Goal: Transaction & Acquisition: Obtain resource

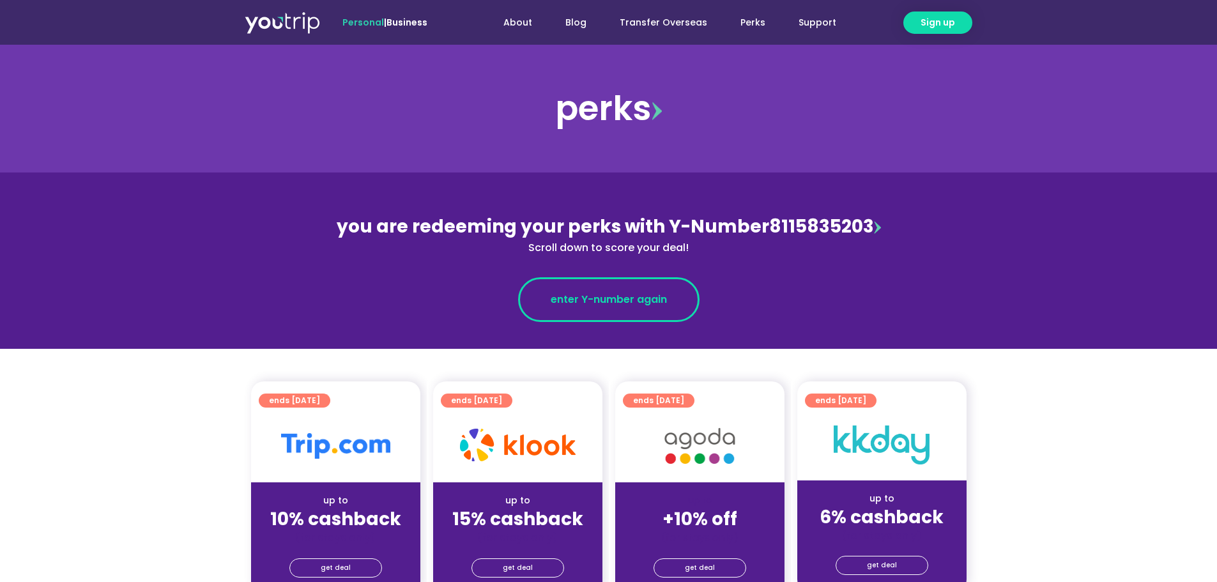
click at [619, 296] on span "enter Y-number again" at bounding box center [609, 299] width 116 height 15
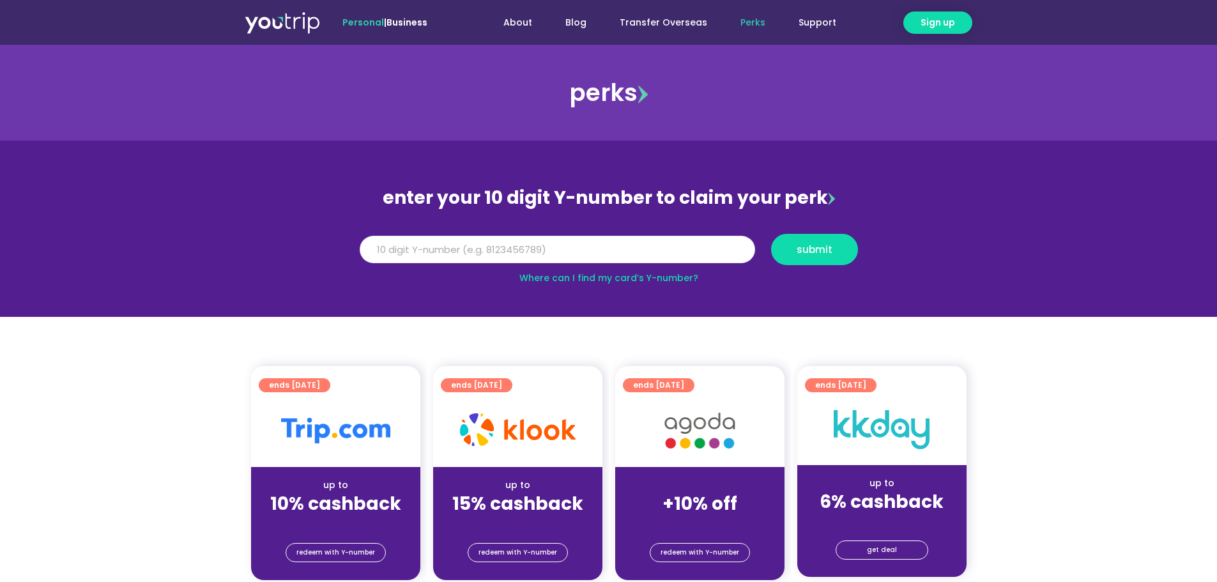
click at [597, 249] on input "Y Number" at bounding box center [558, 250] width 396 height 28
type input "8115835203"
click at [811, 259] on button "submit" at bounding box center [814, 249] width 87 height 31
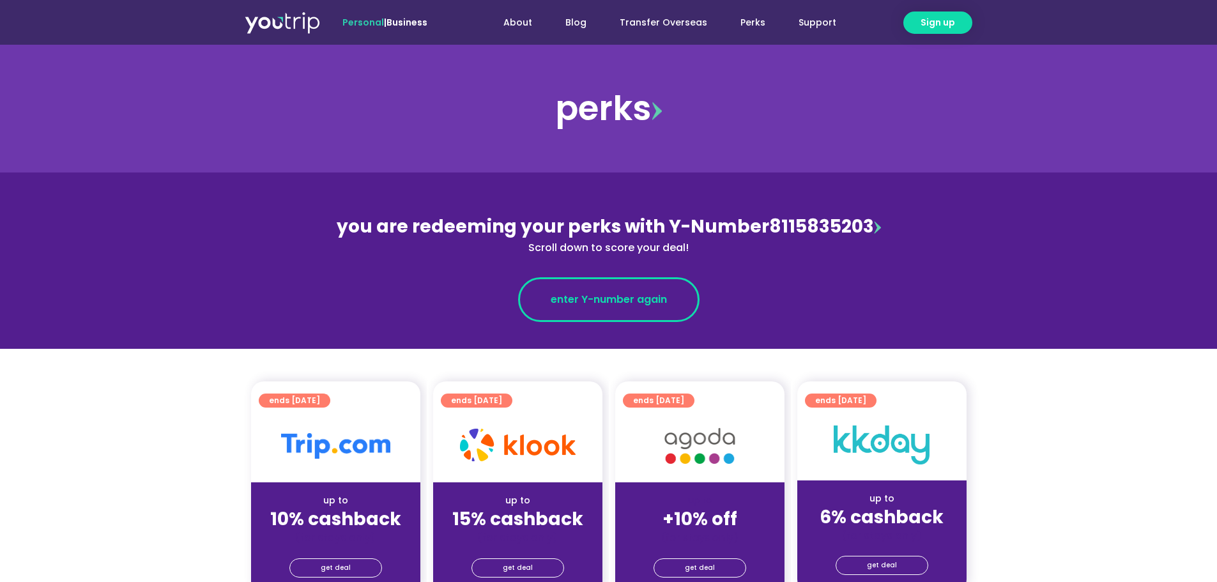
click at [635, 304] on span "enter Y-number again" at bounding box center [609, 299] width 116 height 15
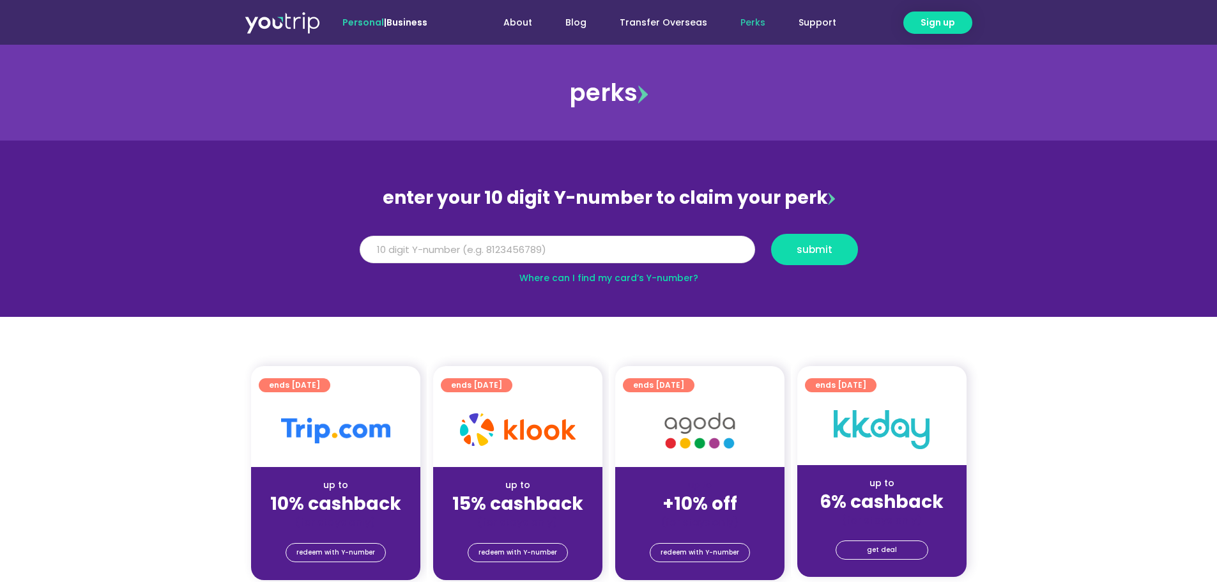
click at [619, 252] on input "Y Number" at bounding box center [558, 250] width 396 height 28
type input "8115835203"
click at [829, 260] on button "submit" at bounding box center [814, 249] width 87 height 31
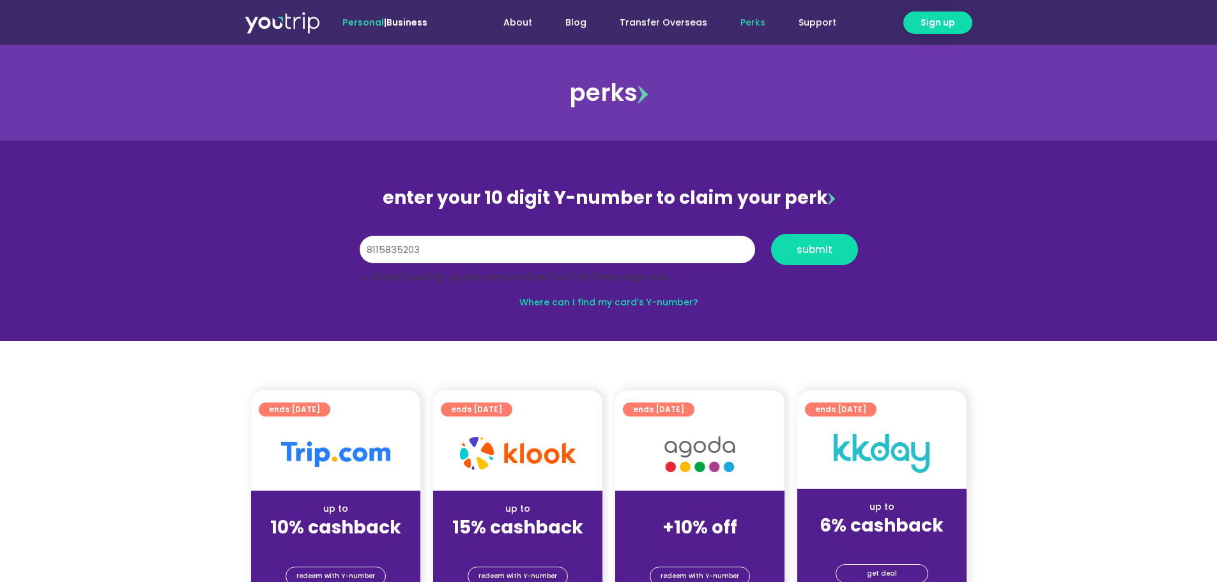
click at [268, 15] on img at bounding box center [282, 22] width 75 height 23
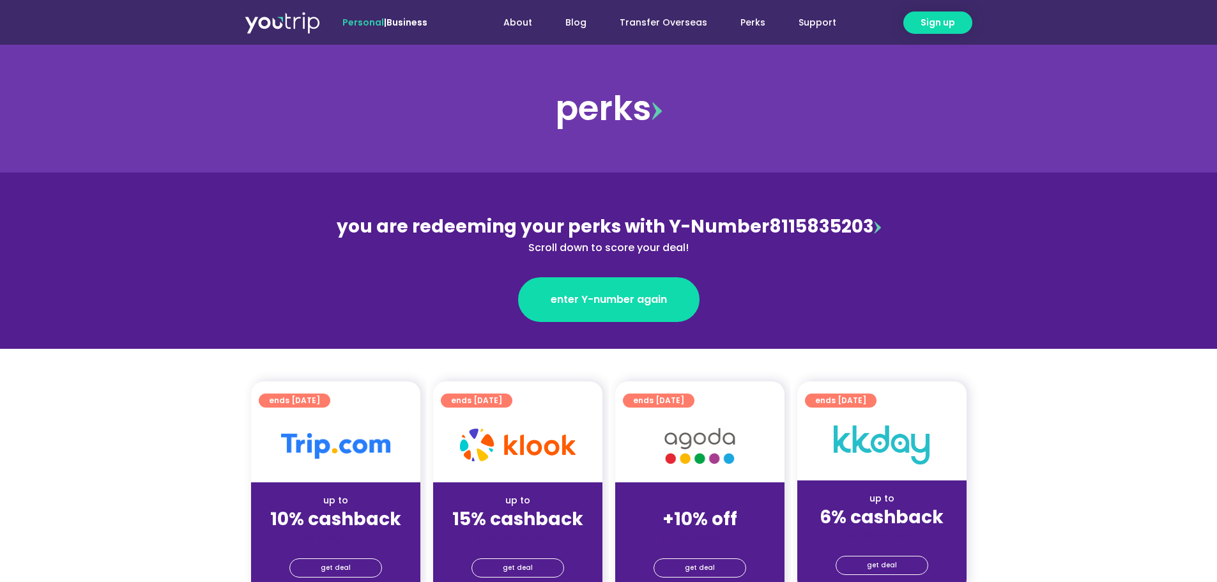
scroll to position [192, 0]
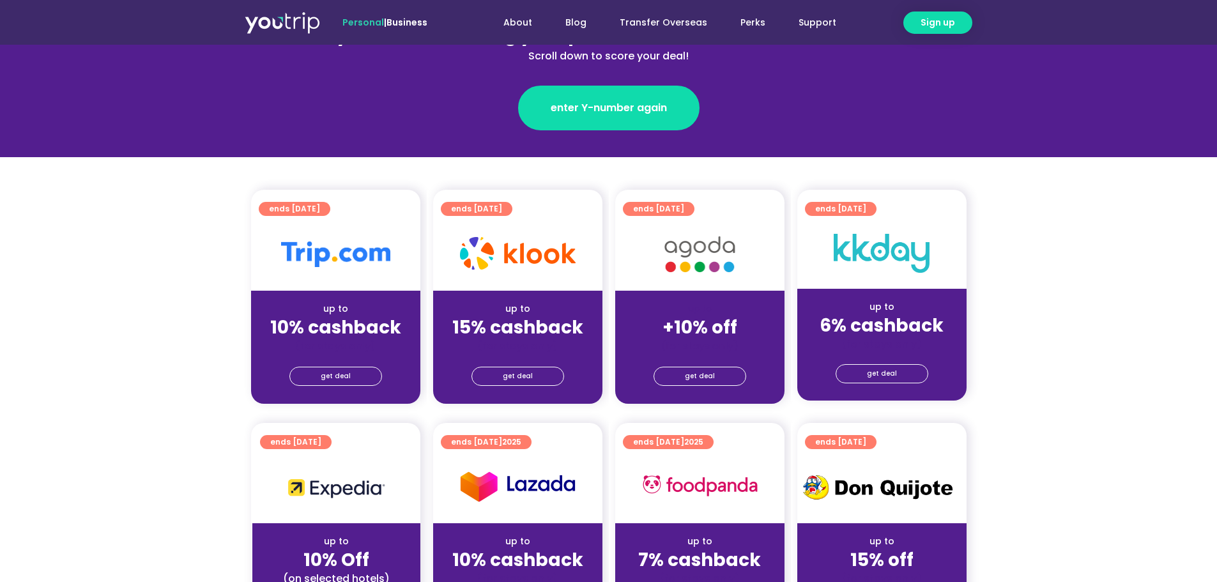
click at [89, 337] on section "ends 30 Sep 2025 up to 10% cashback (for stays only) get deal ends 31 Dec 2025 …" at bounding box center [608, 304] width 1217 height 229
click at [519, 369] on span "get deal" at bounding box center [518, 376] width 30 height 18
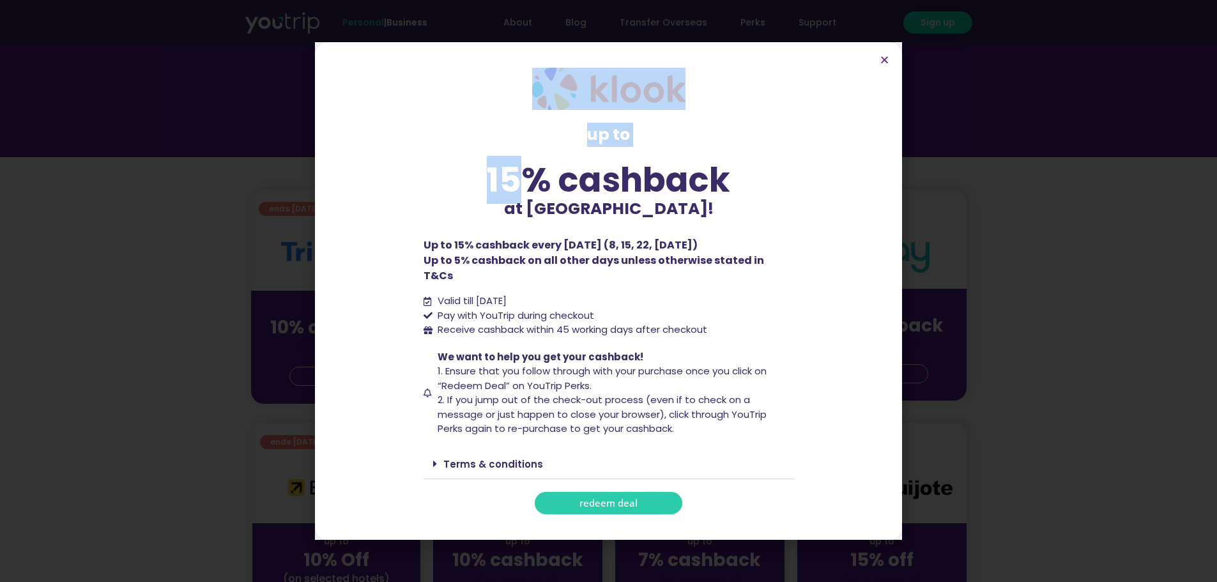
drag, startPoint x: 406, startPoint y: 77, endPoint x: 543, endPoint y: 173, distance: 167.0
click at [541, 174] on section "up to 15% cashback at Klook! up to 15% cashback at Klook! Up to 15% cashback ev…" at bounding box center [608, 291] width 587 height 498
click at [758, 147] on p "up to" at bounding box center [609, 135] width 371 height 24
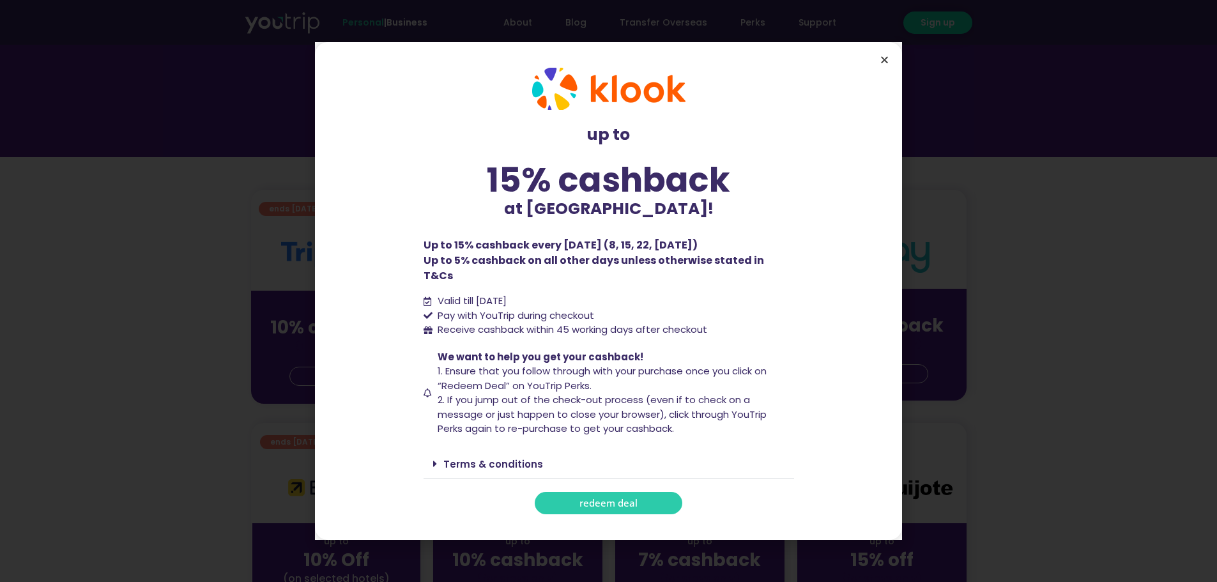
click at [888, 65] on icon "Close" at bounding box center [885, 60] width 10 height 10
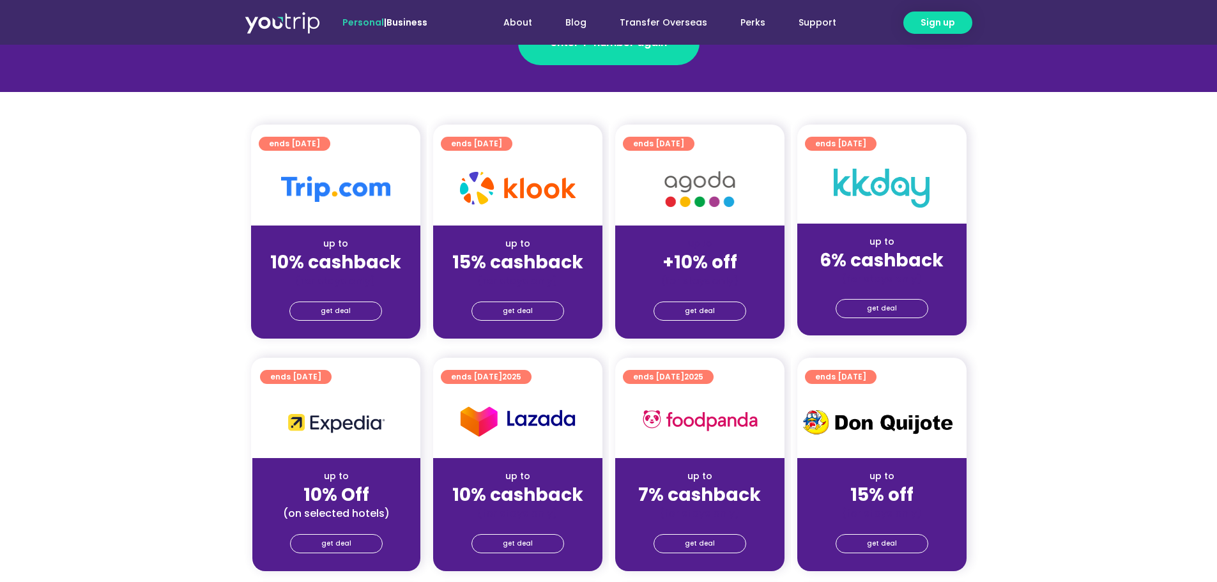
scroll to position [319, 0]
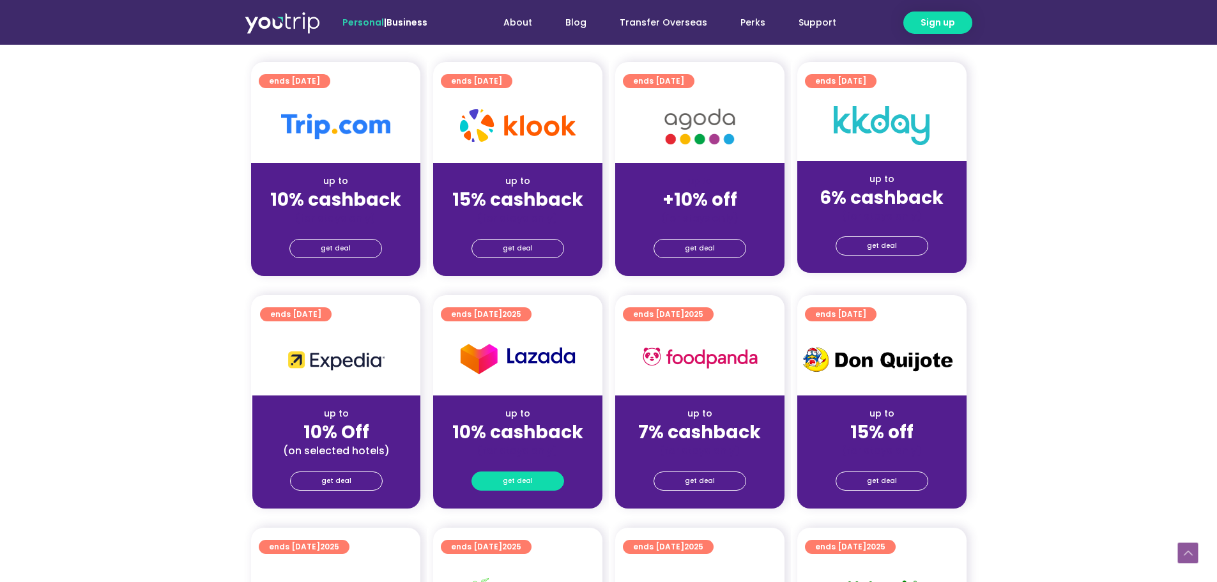
click at [485, 482] on link "get deal" at bounding box center [518, 481] width 93 height 19
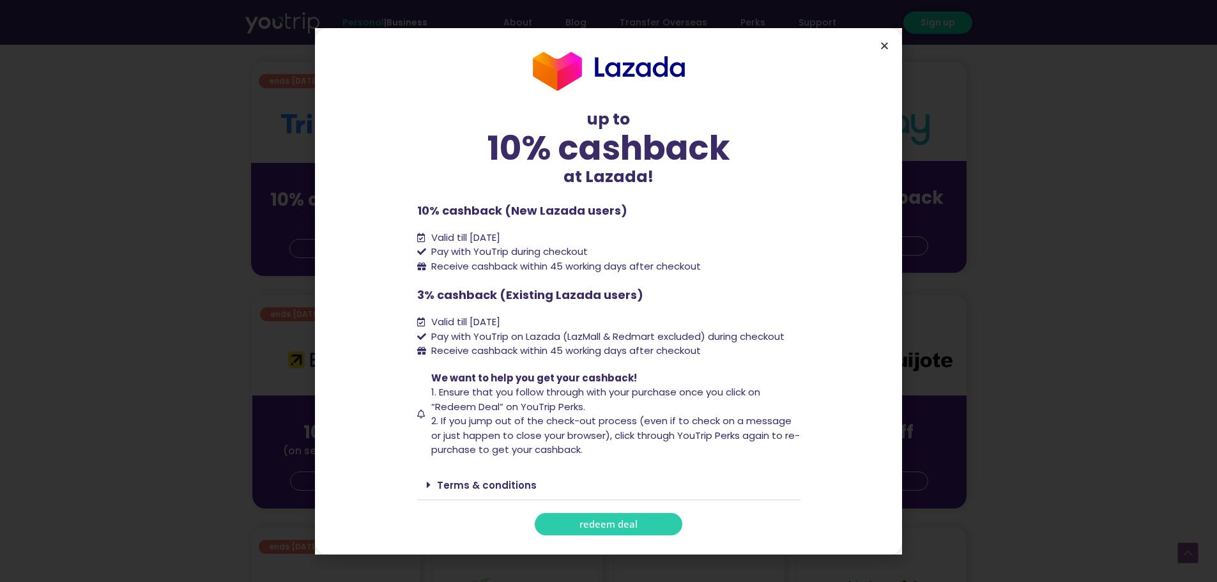
click at [888, 44] on icon "Close" at bounding box center [885, 46] width 10 height 10
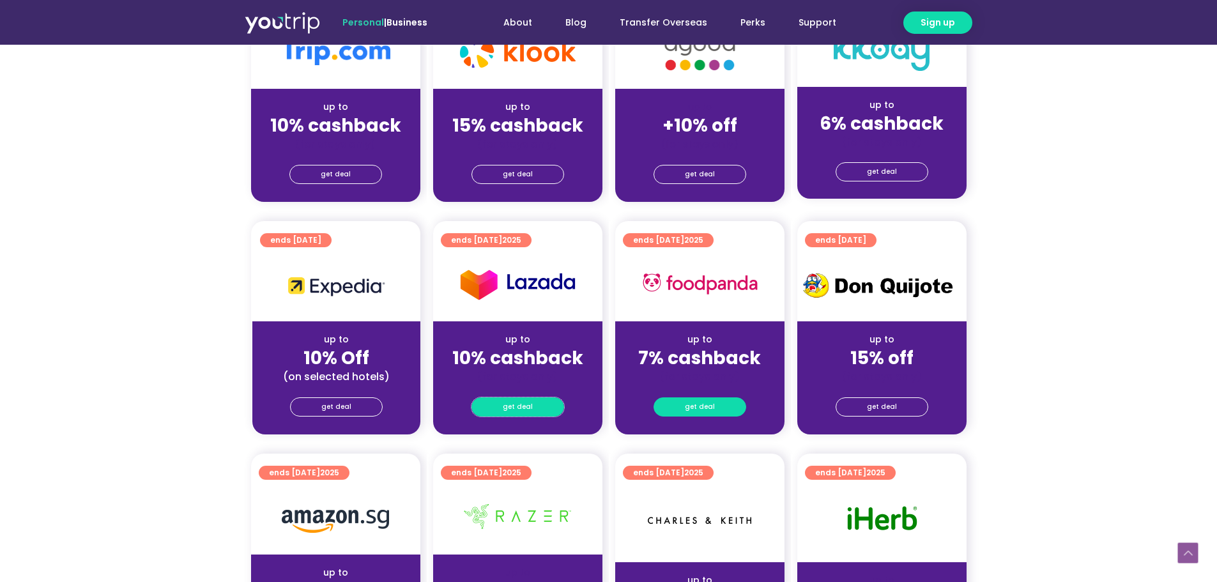
scroll to position [511, 0]
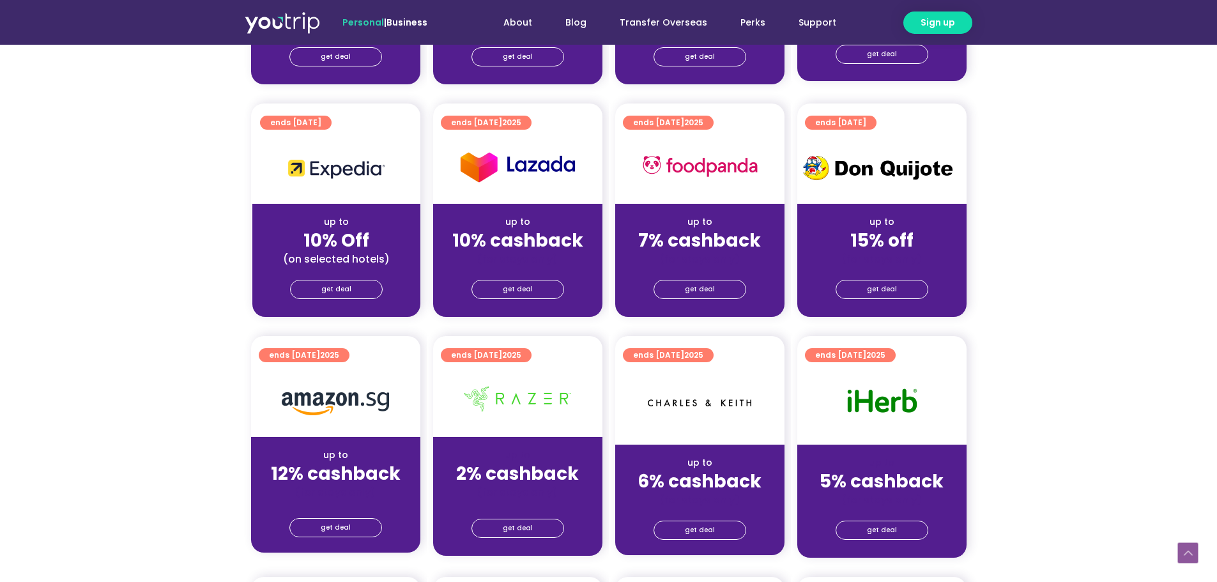
click at [340, 518] on div "get deal" at bounding box center [335, 527] width 169 height 20
click at [340, 525] on span "get deal" at bounding box center [336, 528] width 30 height 18
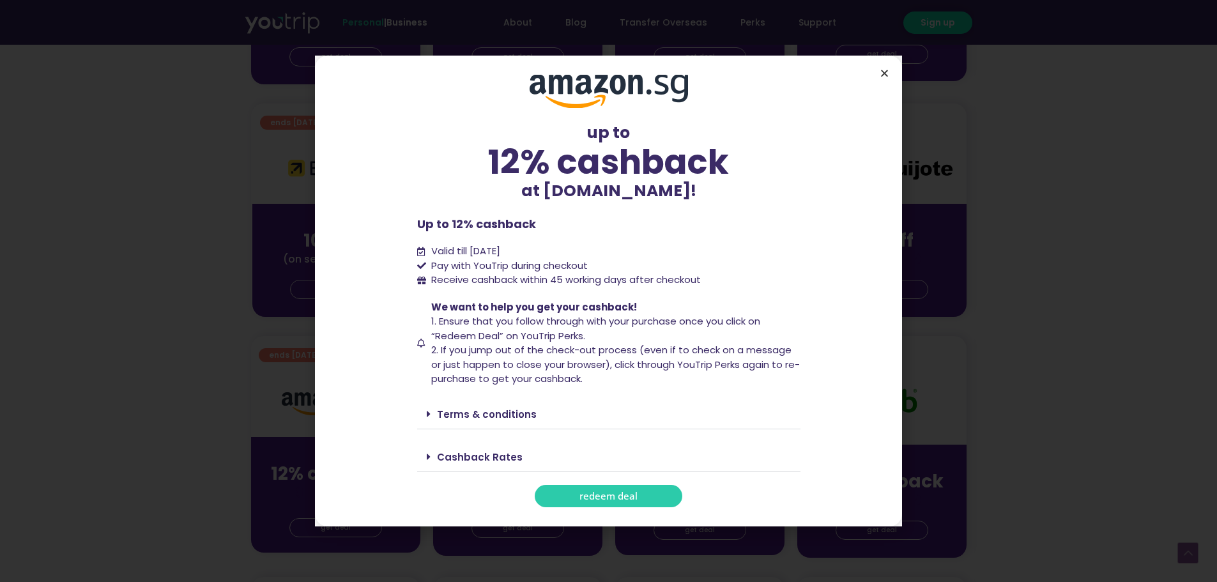
click at [881, 77] on icon "Close" at bounding box center [885, 73] width 10 height 10
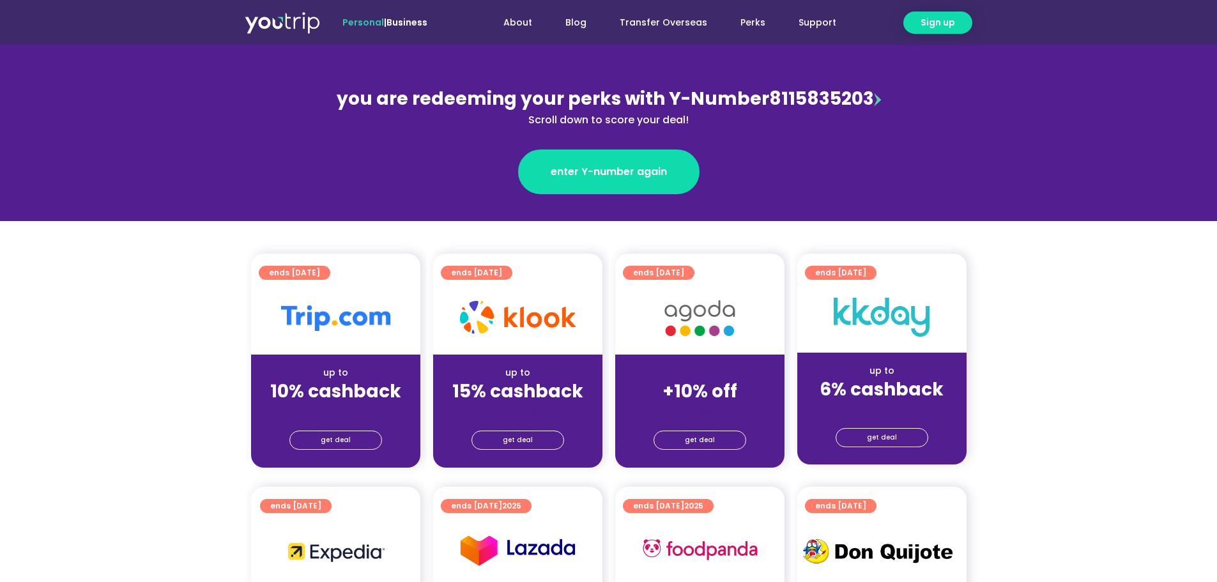
scroll to position [0, 0]
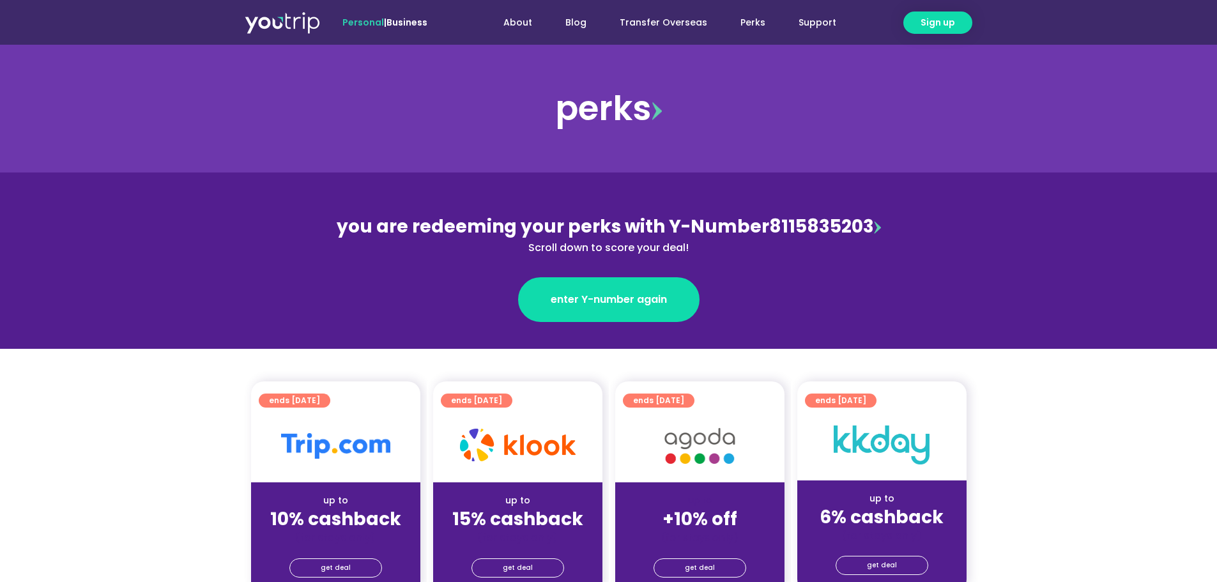
click at [516, 484] on div "up to 15% cashback (for stays only)" at bounding box center [517, 513] width 169 height 62
click at [507, 564] on span "get deal" at bounding box center [518, 568] width 30 height 18
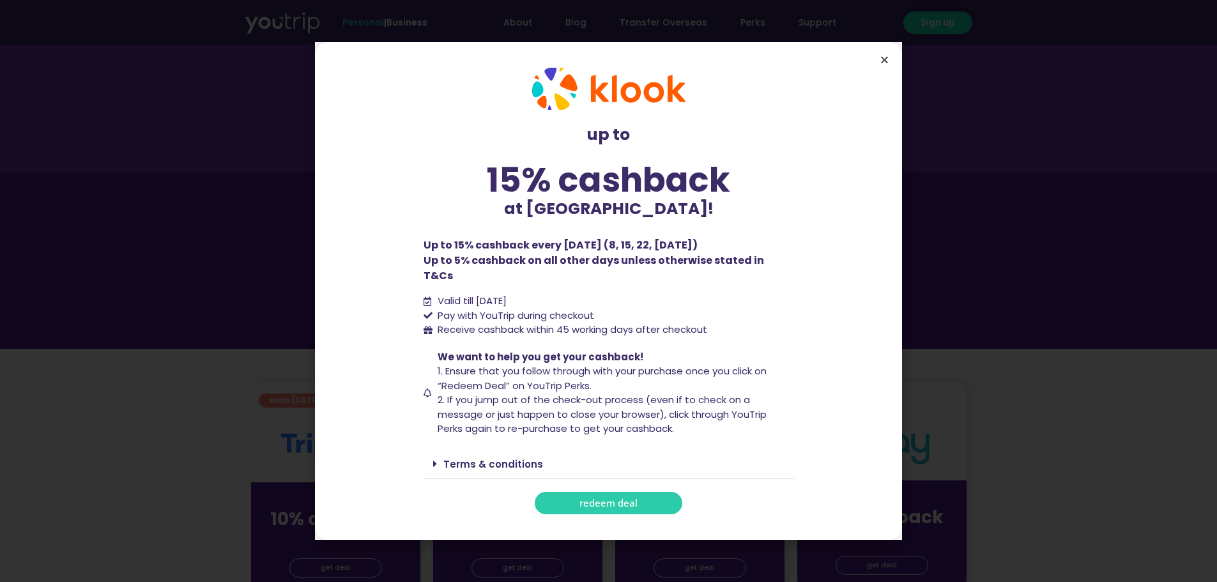
click at [881, 63] on icon "Close" at bounding box center [885, 60] width 10 height 10
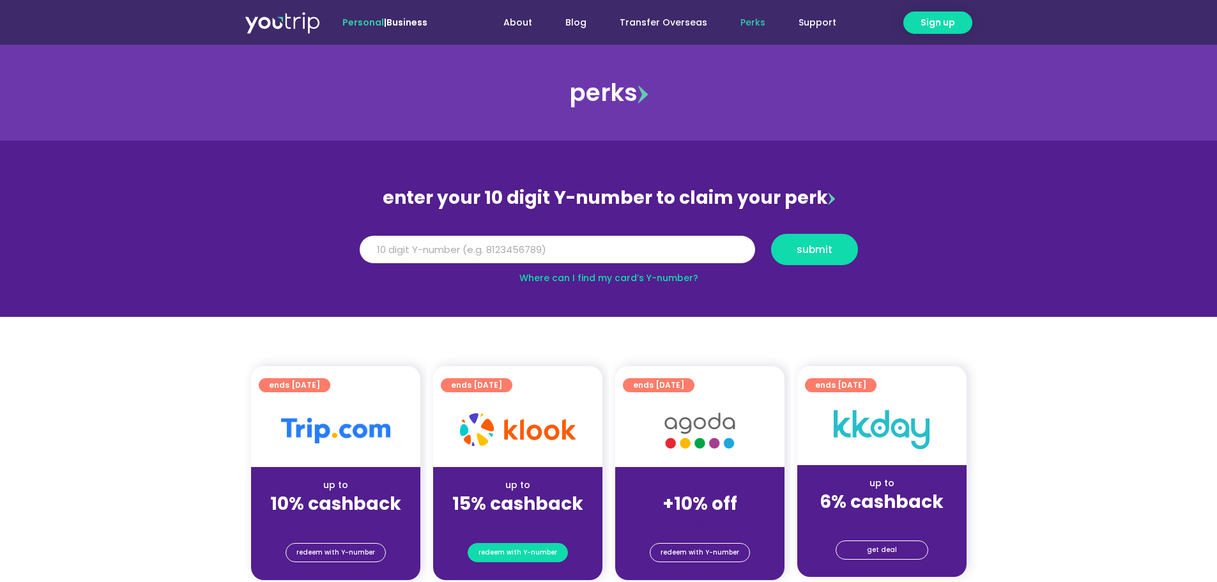
click at [532, 550] on span "redeem with Y-number" at bounding box center [518, 553] width 79 height 18
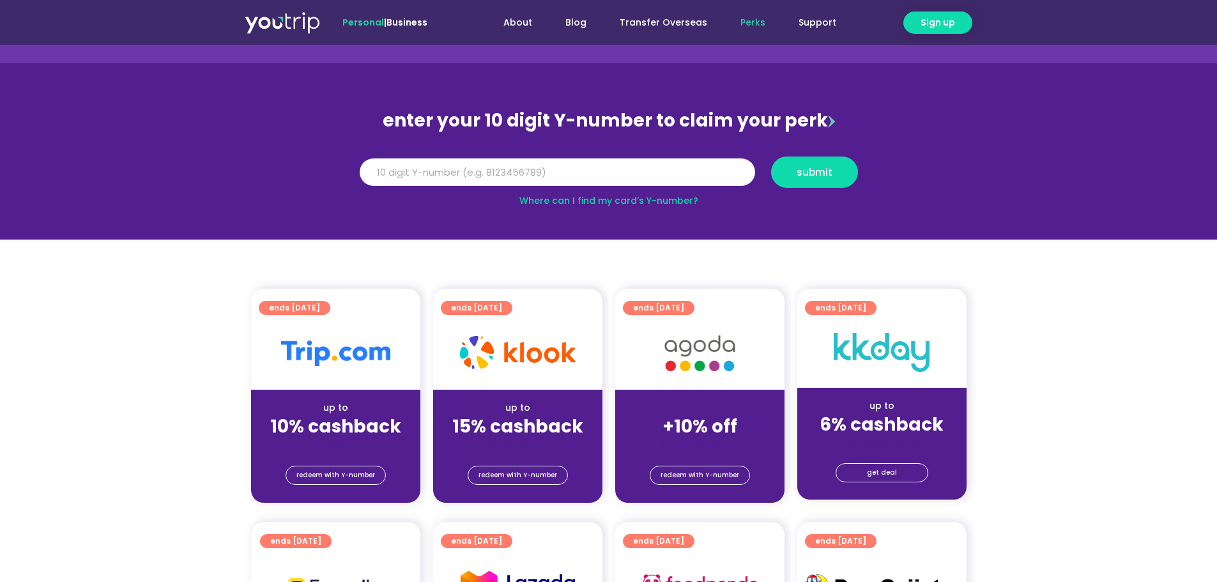
scroll to position [77, 0]
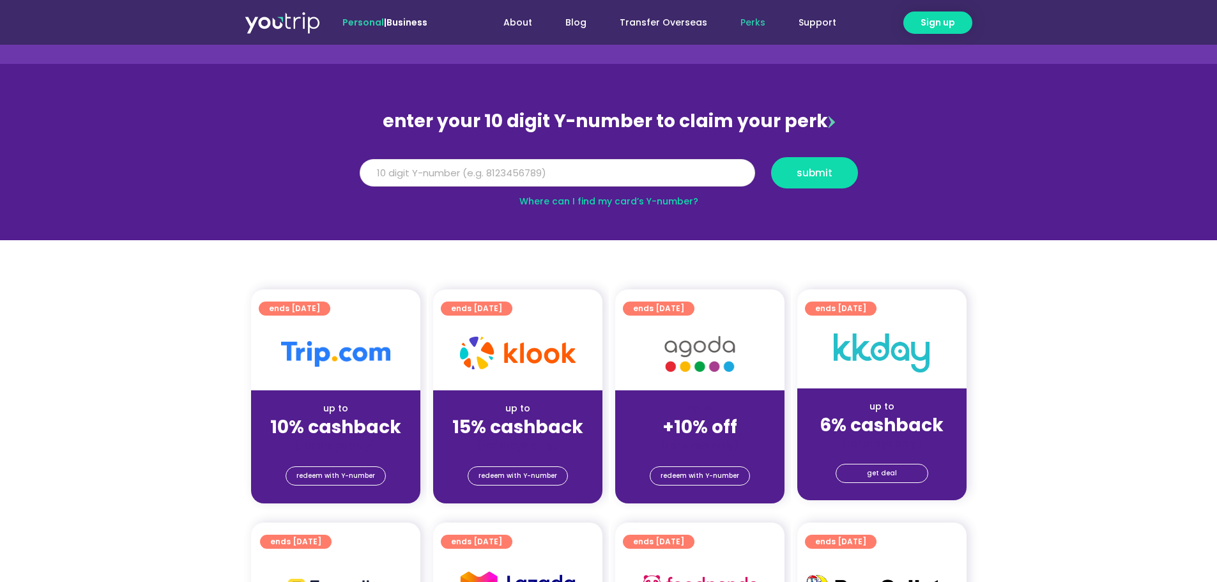
click at [553, 176] on input "Y Number" at bounding box center [558, 173] width 396 height 28
drag, startPoint x: 553, startPoint y: 176, endPoint x: 557, endPoint y: 169, distance: 7.5
click at [557, 169] on input "81" at bounding box center [558, 173] width 396 height 28
type input "8115835203"
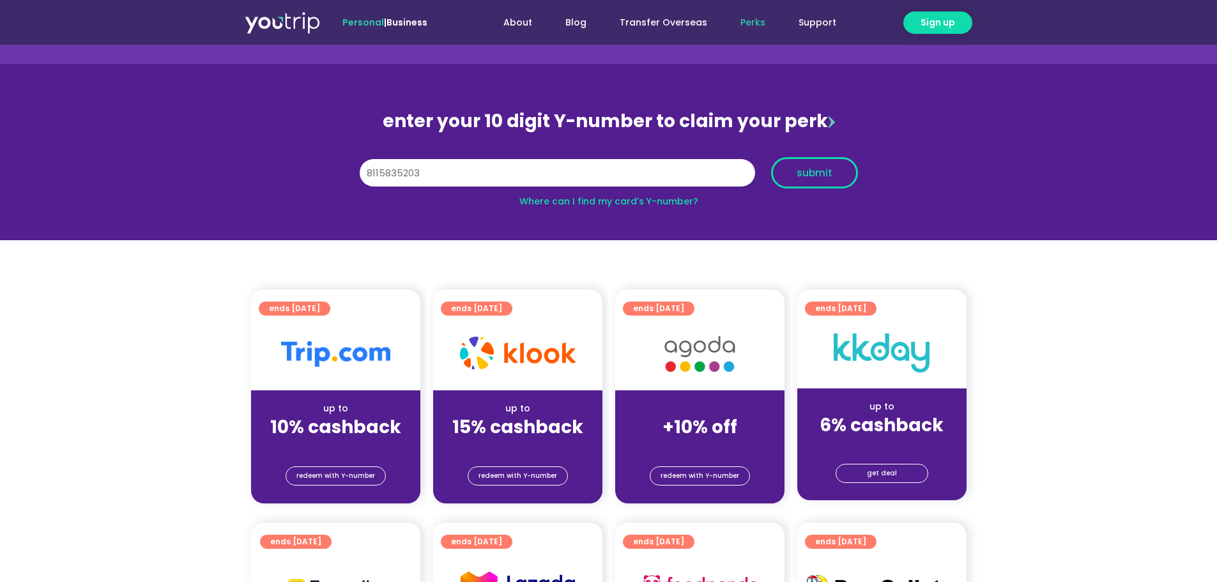
click at [805, 176] on span "submit" at bounding box center [815, 173] width 36 height 10
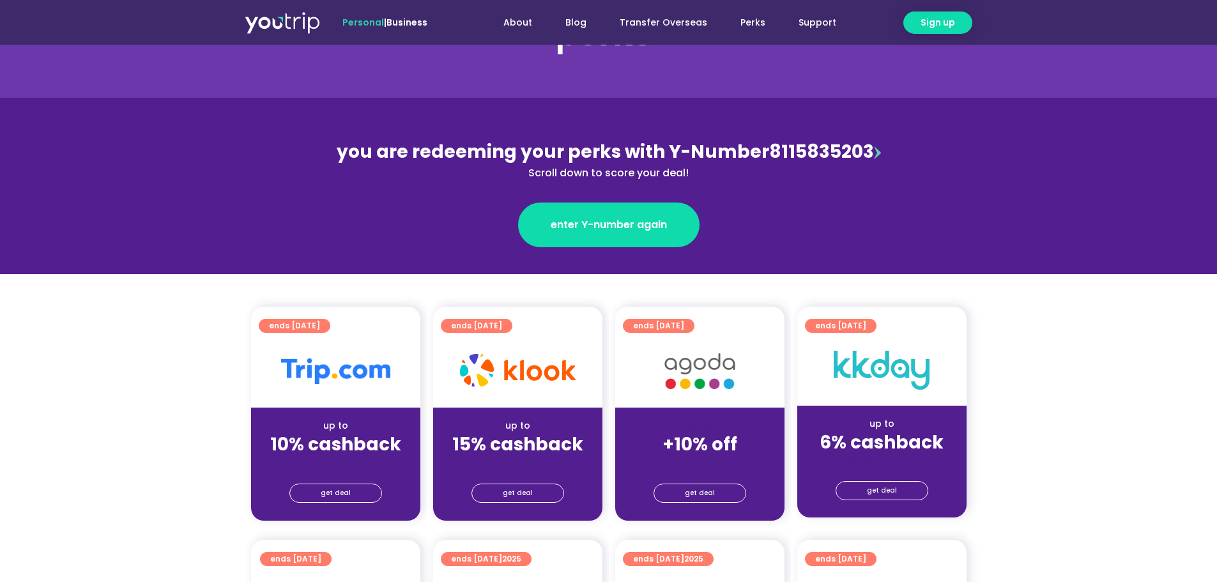
scroll to position [192, 0]
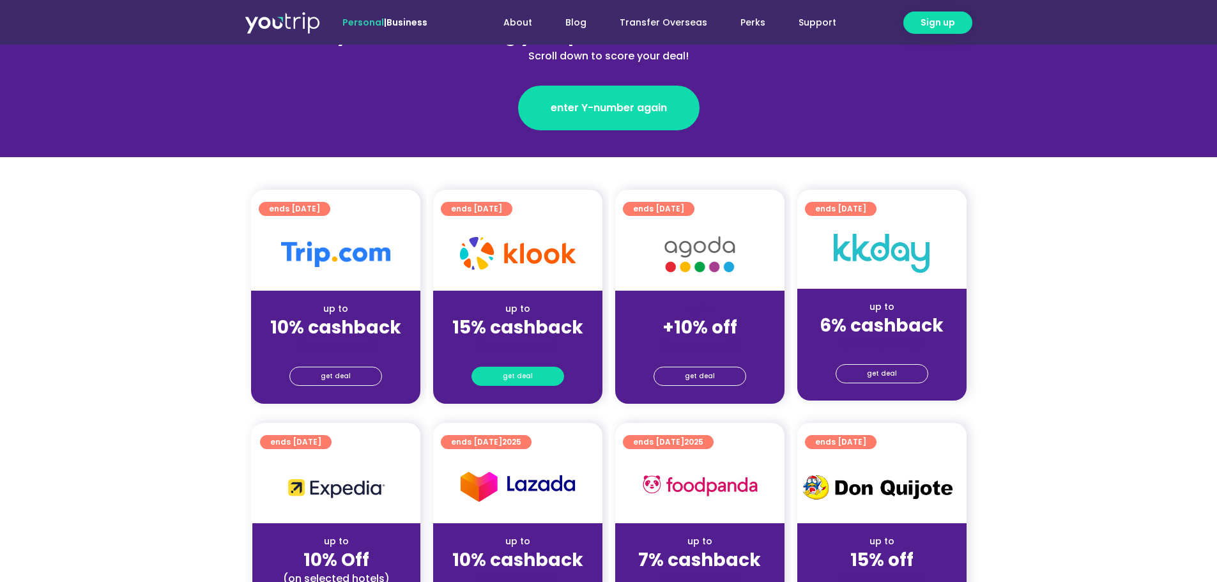
click at [512, 381] on span "get deal" at bounding box center [518, 376] width 30 height 18
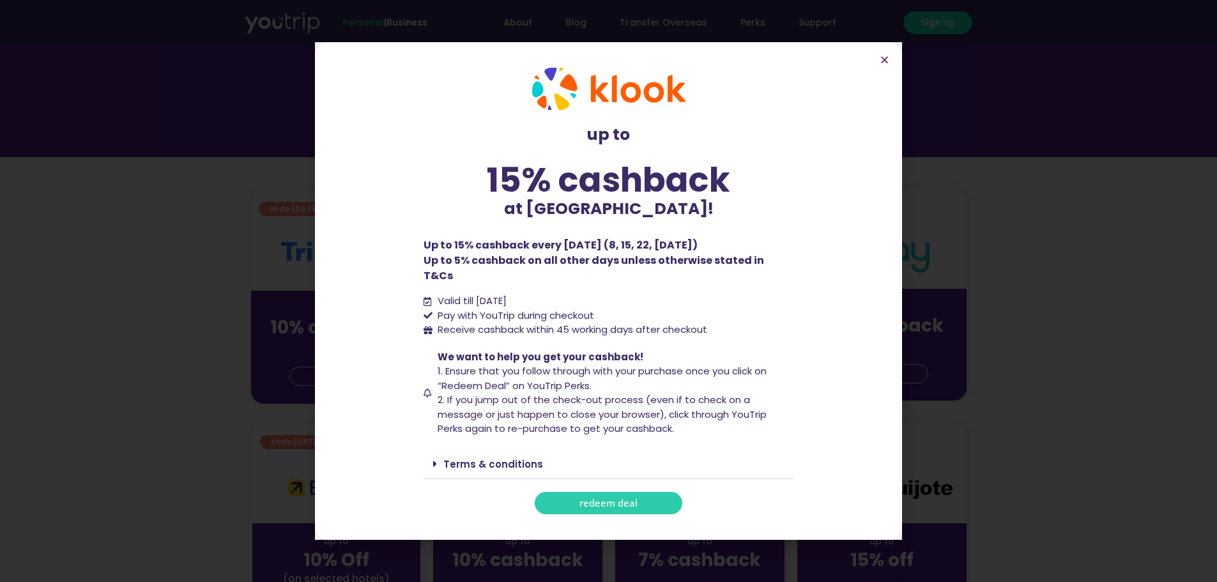
click at [610, 498] on span "redeem deal" at bounding box center [609, 503] width 58 height 10
